Goal: Complete application form

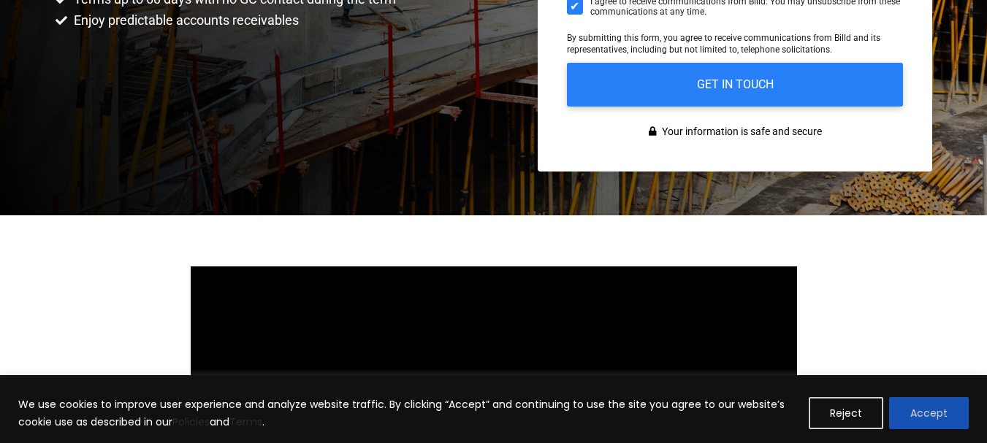
scroll to position [493, 0]
click at [846, 418] on button "Reject" at bounding box center [846, 413] width 75 height 32
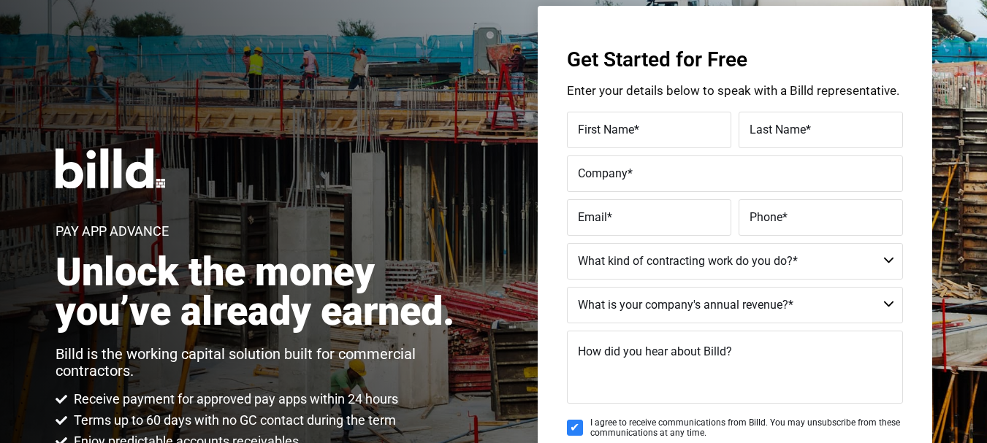
scroll to position [0, 0]
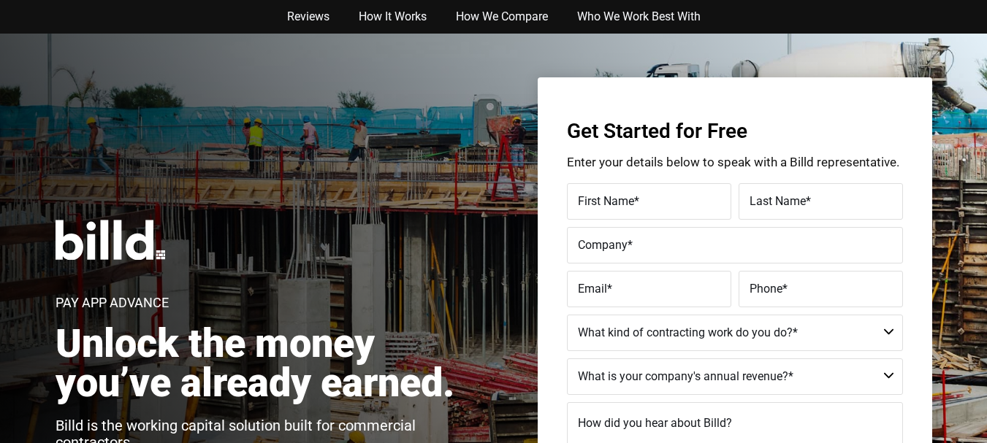
click at [602, 205] on span "First Name" at bounding box center [606, 201] width 56 height 14
click at [602, 205] on input "First Name *" at bounding box center [649, 201] width 164 height 37
type input "[PERSON_NAME]"
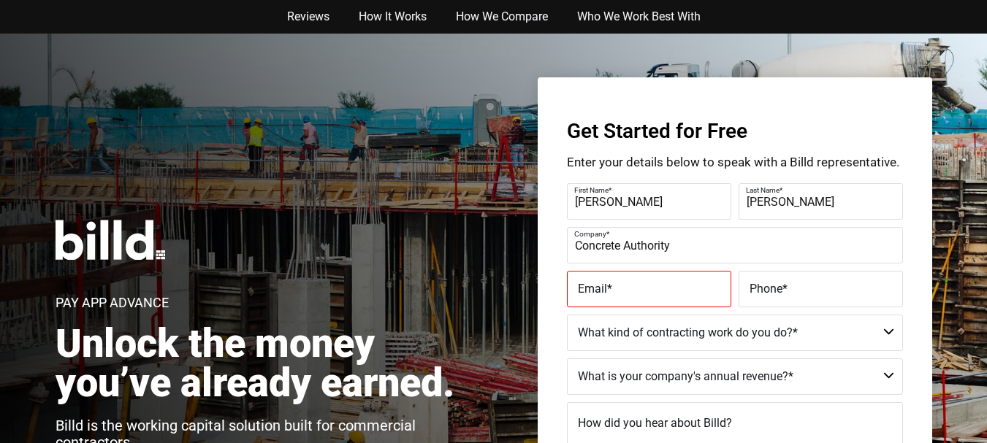
type input "Concrete Authority"
type input "[EMAIL_ADDRESS][DOMAIN_NAME]"
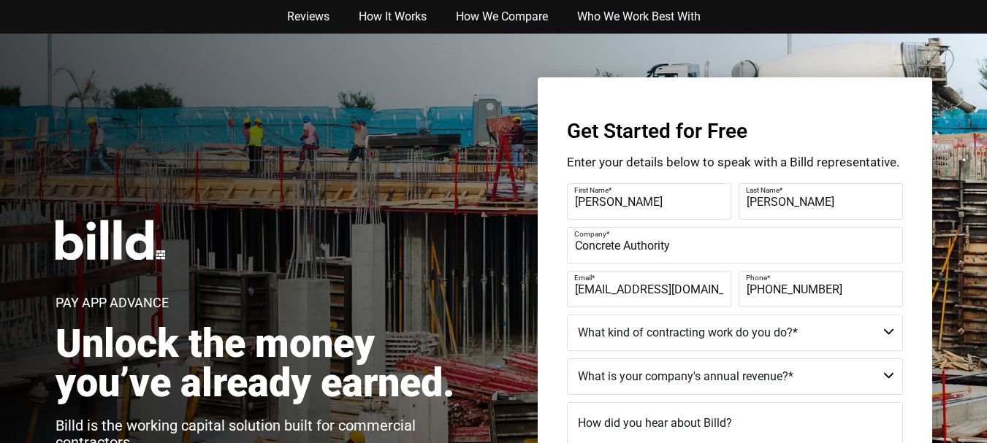
type input "[PHONE_NUMBER]"
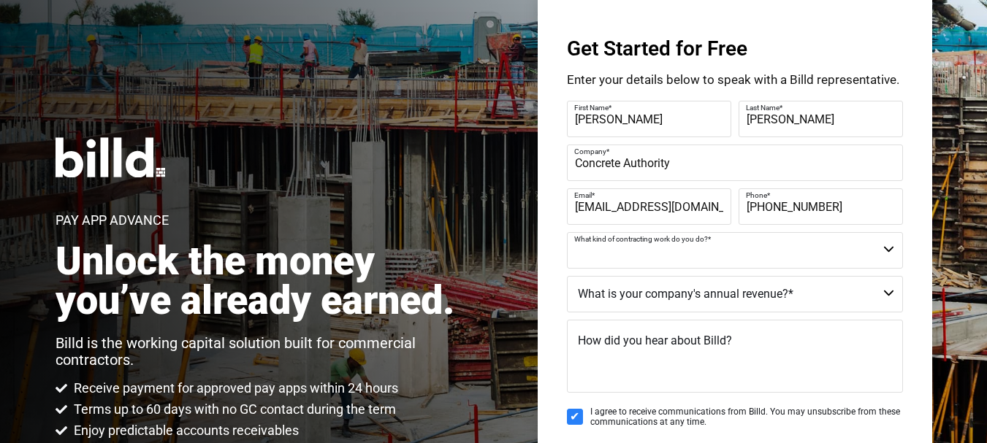
scroll to position [91, 0]
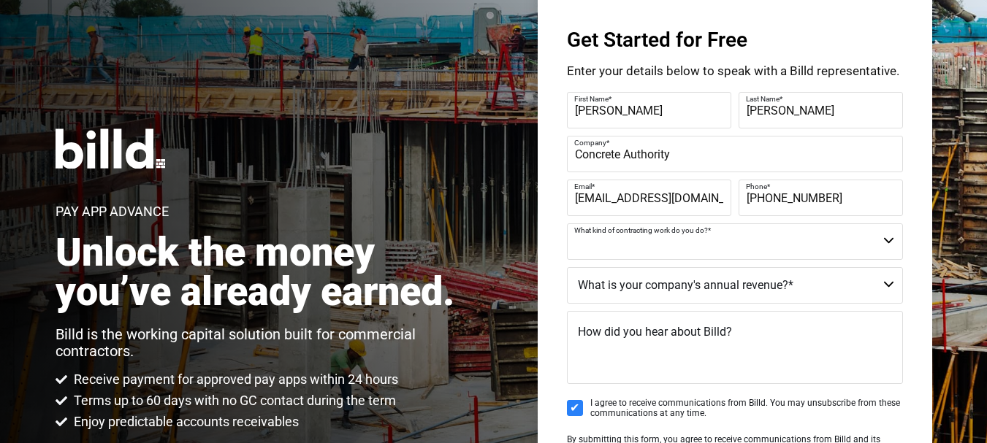
click at [882, 240] on select "Commercial Commercial and Residential Residential Not a Contractor" at bounding box center [735, 242] width 336 height 37
select select "Commercial"
click at [567, 224] on select "Commercial Commercial and Residential Residential Not a Contractor" at bounding box center [735, 242] width 336 height 37
click at [623, 289] on select "$40M + $25M - $40M $8M - $25M $4M - $8M $2M - $4M $1M - $2M Less than $1M" at bounding box center [735, 285] width 336 height 37
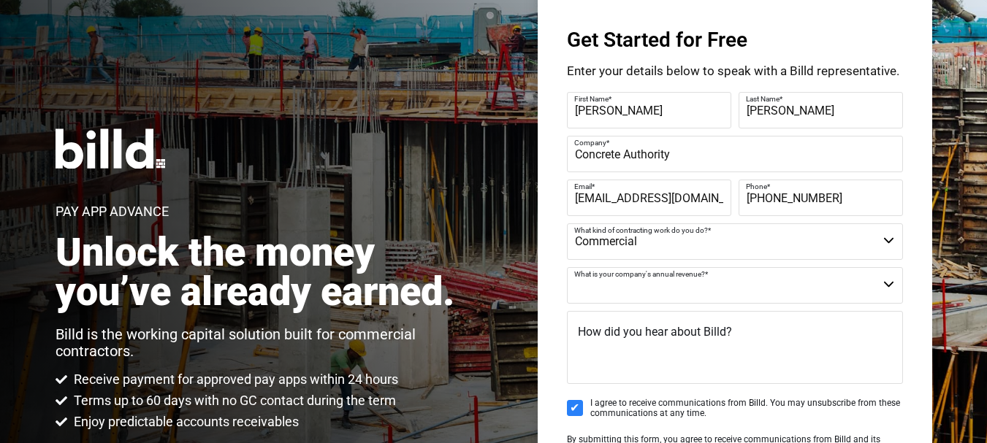
click at [561, 321] on div "Get Started for Free Enter your details below to speak with a Billd representat…" at bounding box center [735, 279] width 394 height 587
click at [714, 291] on select "$40M + $25M - $40M $8M - $25M $4M - $8M $2M - $4M $1M - $2M Less than $1M" at bounding box center [735, 285] width 336 height 37
select select "Less than $1M"
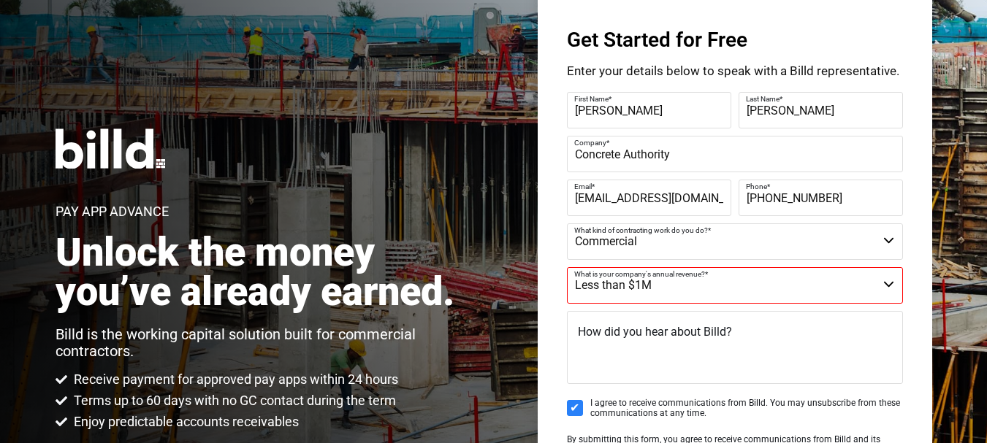
click at [567, 267] on select "$40M + $25M - $40M $8M - $25M $4M - $8M $2M - $4M $1M - $2M Less than $1M" at bounding box center [735, 285] width 336 height 37
click at [623, 334] on span "How did you hear about Billd?" at bounding box center [655, 332] width 154 height 14
click at [623, 334] on textarea "How did you hear about Billd?" at bounding box center [735, 347] width 336 height 73
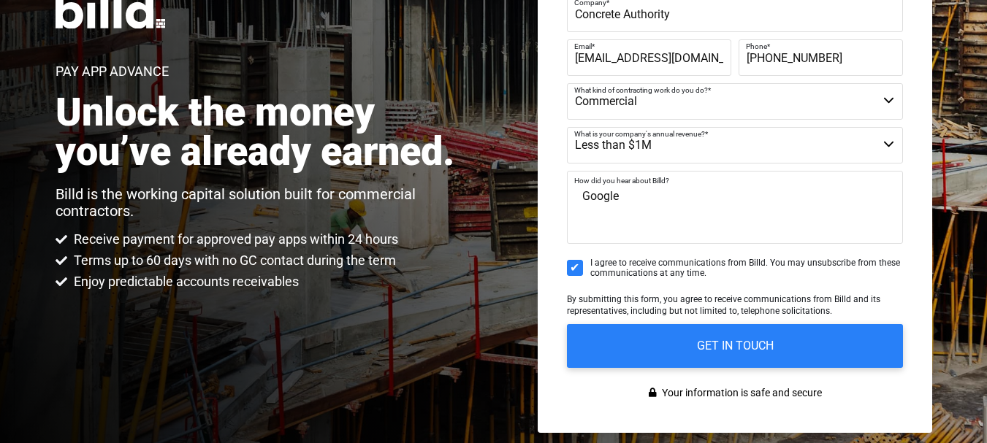
scroll to position [274, 0]
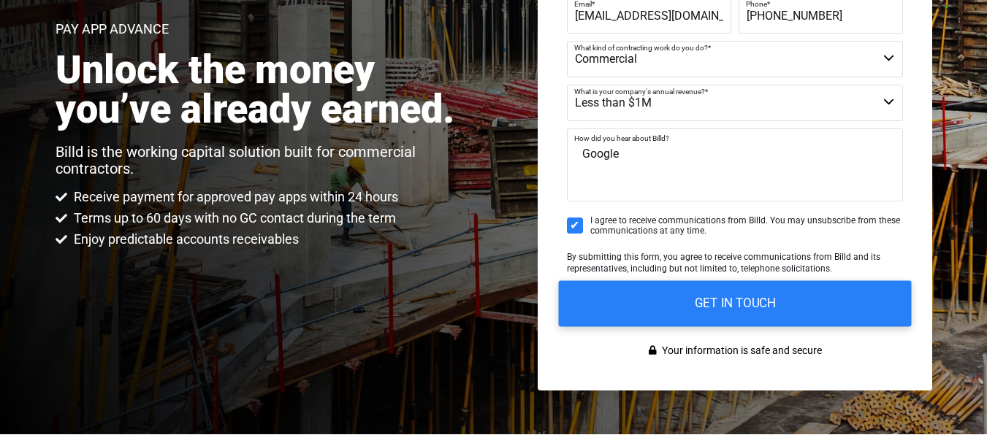
type textarea "Google"
click at [736, 306] on input "GET IN TOUCH" at bounding box center [734, 304] width 353 height 46
